Goal: Book appointment/travel/reservation

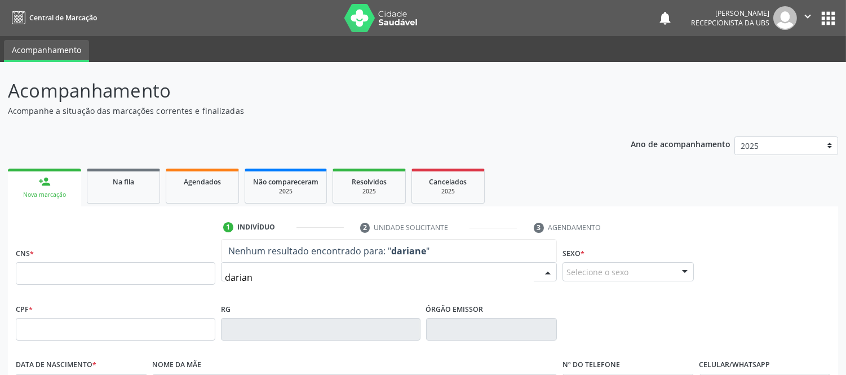
type input "dariane"
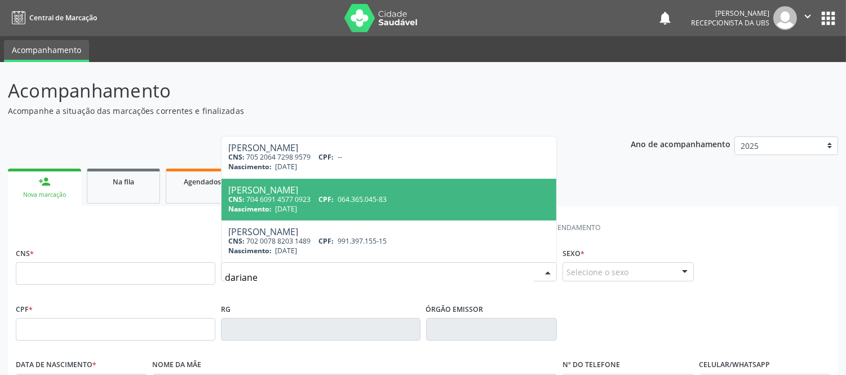
click at [535, 201] on div "CNS: 704 6091 4577 0923 CPF: 064.365.045-83" at bounding box center [388, 200] width 321 height 10
type input "704 6091 4577 0923"
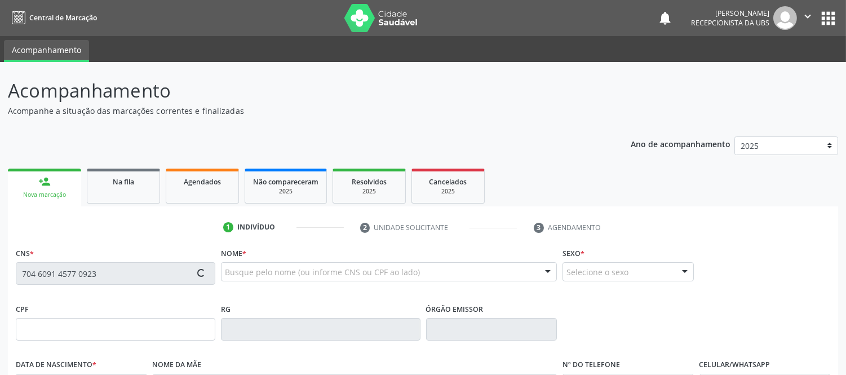
scroll to position [188, 0]
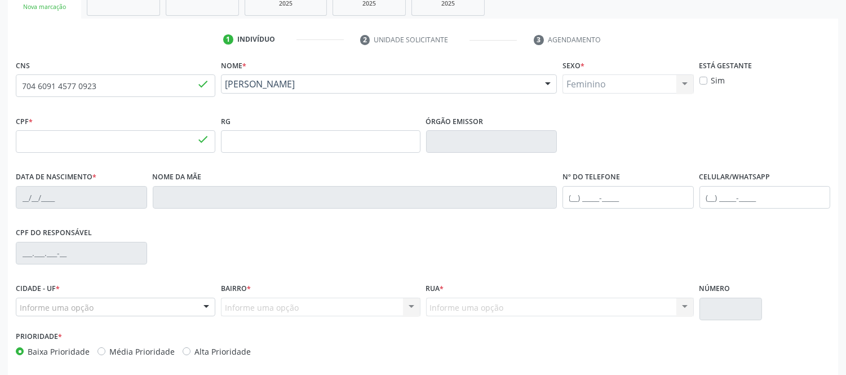
type input "064.365.045-83"
type input "[DATE]"
type input "[PERSON_NAME]"
type input "[PHONE_NUMBER]"
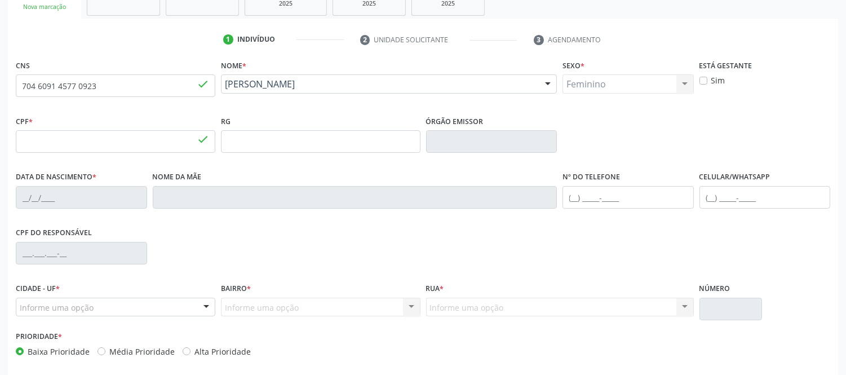
type input "S/N"
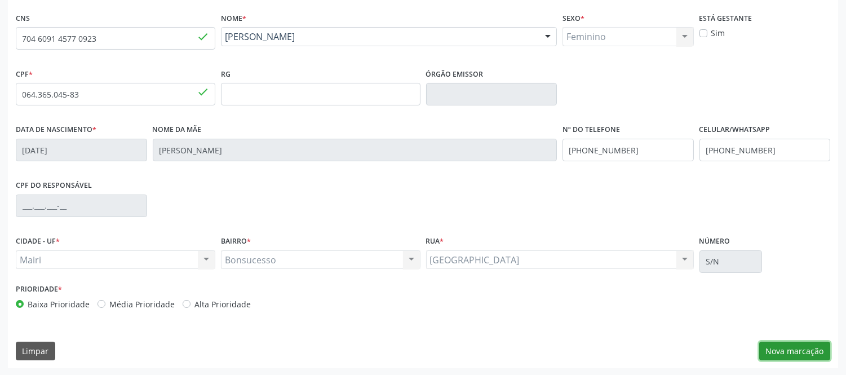
click at [807, 352] on button "Nova marcação" at bounding box center [795, 351] width 71 height 19
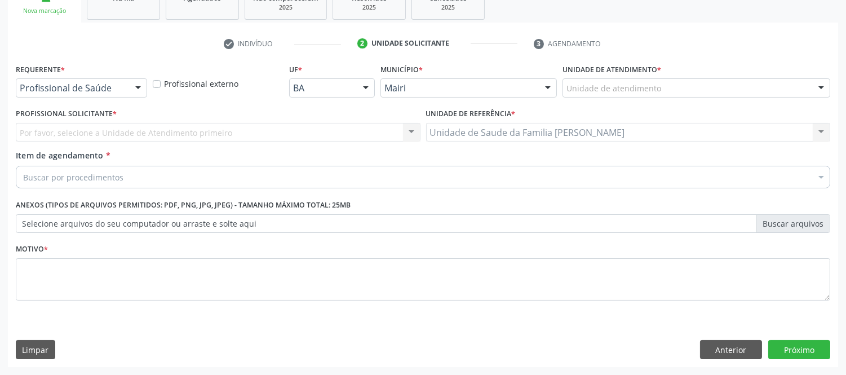
scroll to position [183, 0]
click at [826, 89] on div at bounding box center [821, 89] width 17 height 19
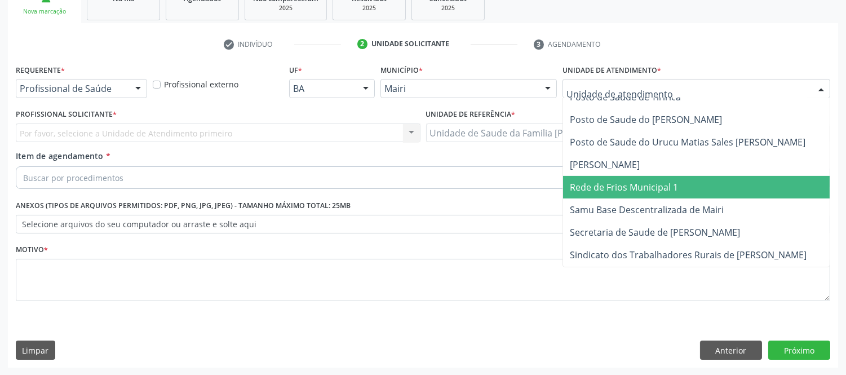
scroll to position [855, 0]
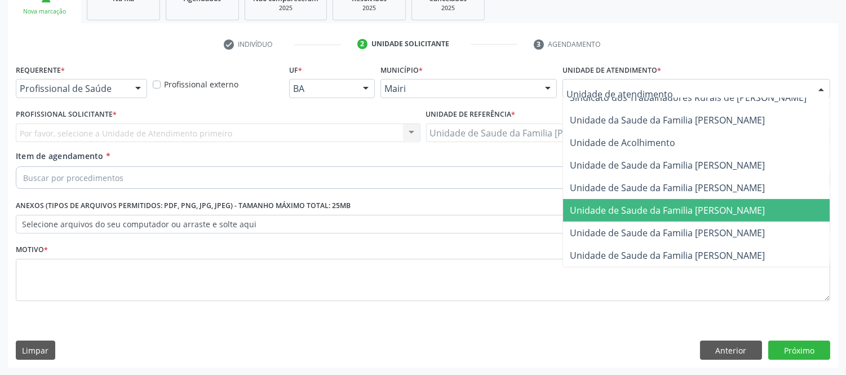
click at [747, 199] on span "Unidade de Saude da Familia [PERSON_NAME]" at bounding box center [709, 210] width 292 height 23
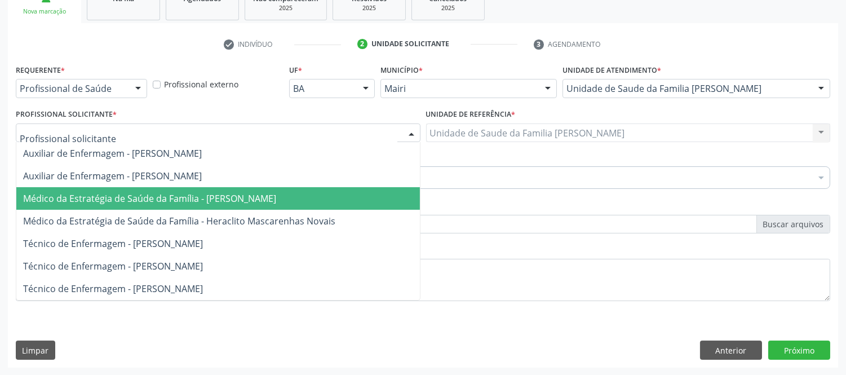
click at [133, 193] on span "Médico da Estratégia de Saúde da Família - [PERSON_NAME]" at bounding box center [149, 198] width 253 height 12
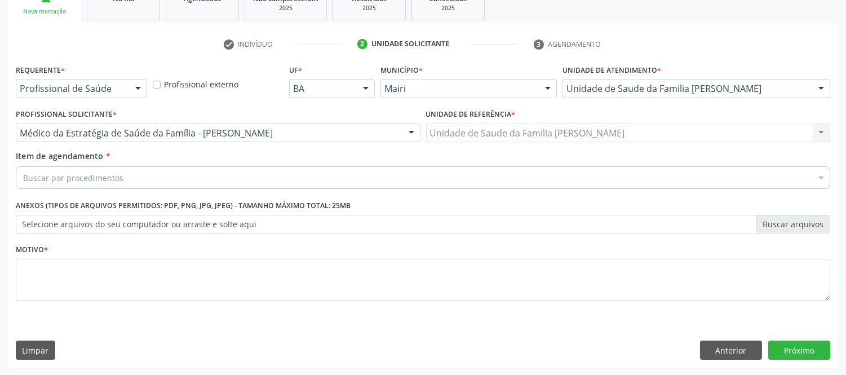
click at [130, 179] on div "Buscar por procedimentos" at bounding box center [423, 177] width 815 height 23
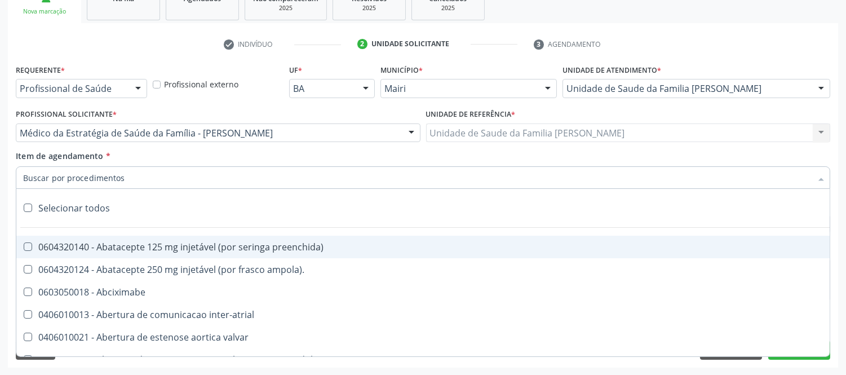
click at [130, 179] on input "Item de agendamento *" at bounding box center [417, 177] width 789 height 23
type input "#"
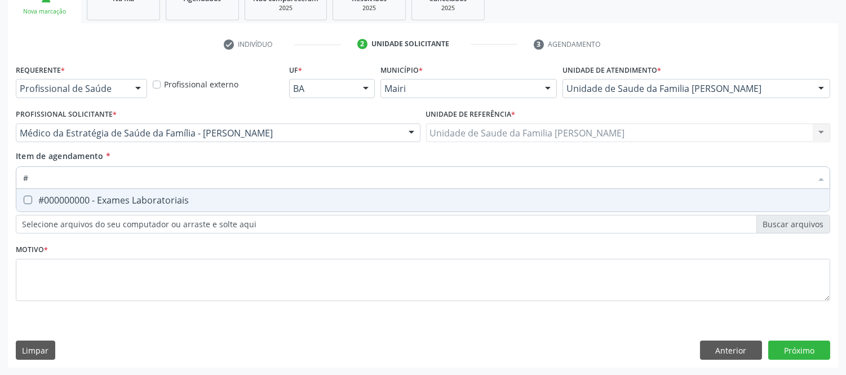
click at [153, 201] on div "#000000000 - Exames Laboratoriais" at bounding box center [423, 200] width 800 height 9
checkbox Laboratoriais "true"
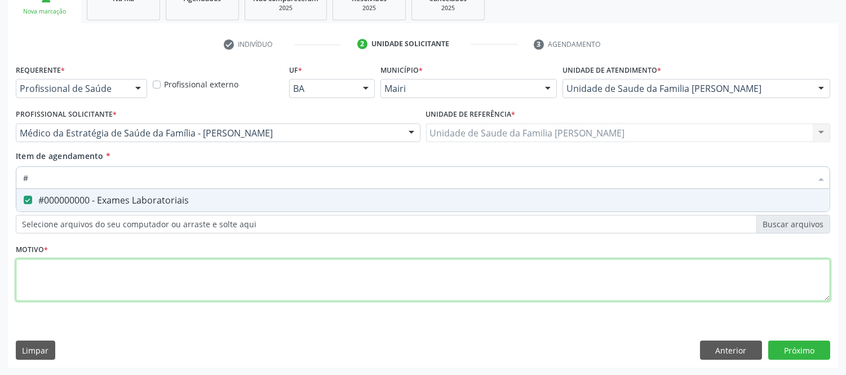
click at [195, 279] on div "Requerente * Profissional de Saúde Profissional de Saúde Paciente Nenhum result…" at bounding box center [423, 188] width 815 height 255
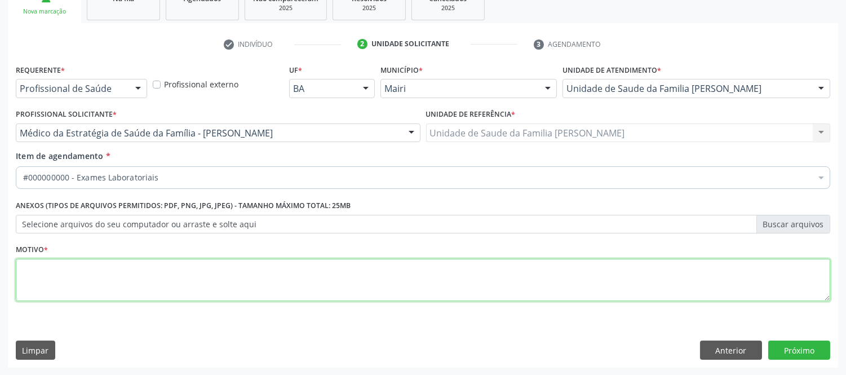
click at [195, 279] on textarea at bounding box center [423, 280] width 815 height 43
type textarea "terceiro trimestre dpp [DATE]"
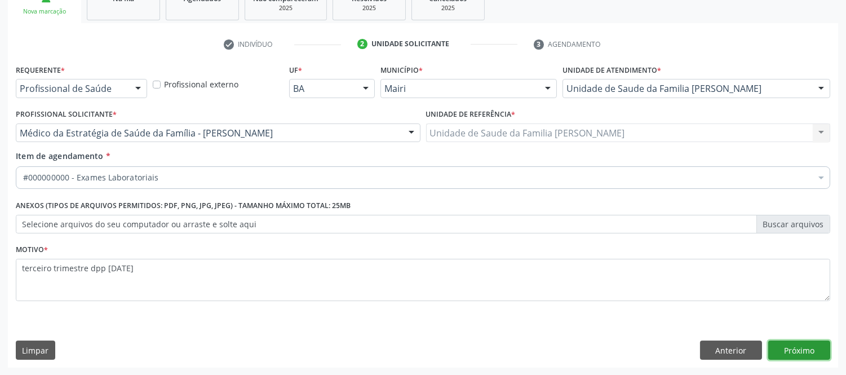
click at [820, 351] on button "Próximo" at bounding box center [800, 350] width 62 height 19
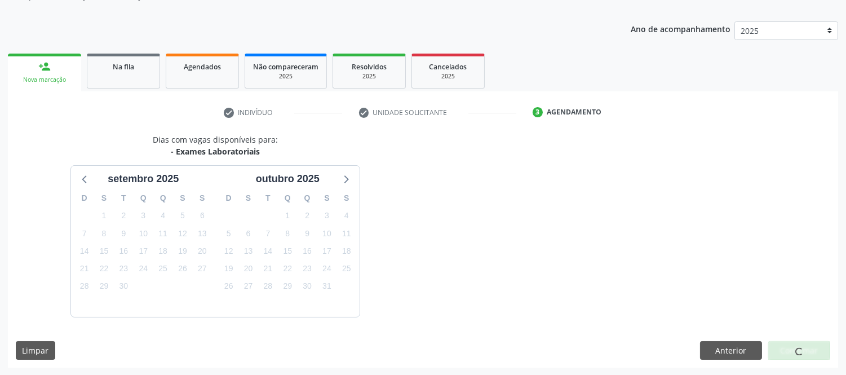
scroll to position [148, 0]
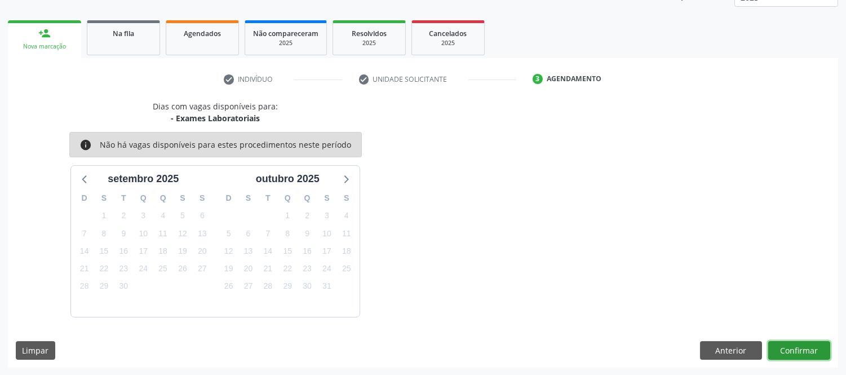
click at [809, 346] on button "Confirmar" at bounding box center [800, 350] width 62 height 19
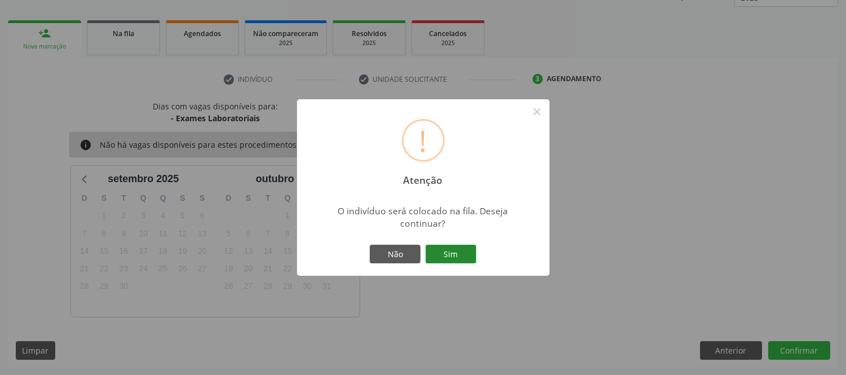
click at [438, 252] on button "Sim" at bounding box center [451, 254] width 51 height 19
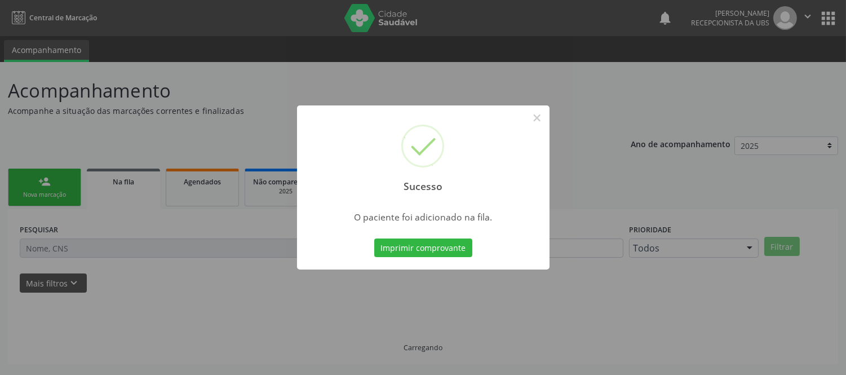
scroll to position [0, 0]
click at [438, 252] on button "Imprimir comprovante" at bounding box center [423, 248] width 98 height 19
